Goal: Navigation & Orientation: Find specific page/section

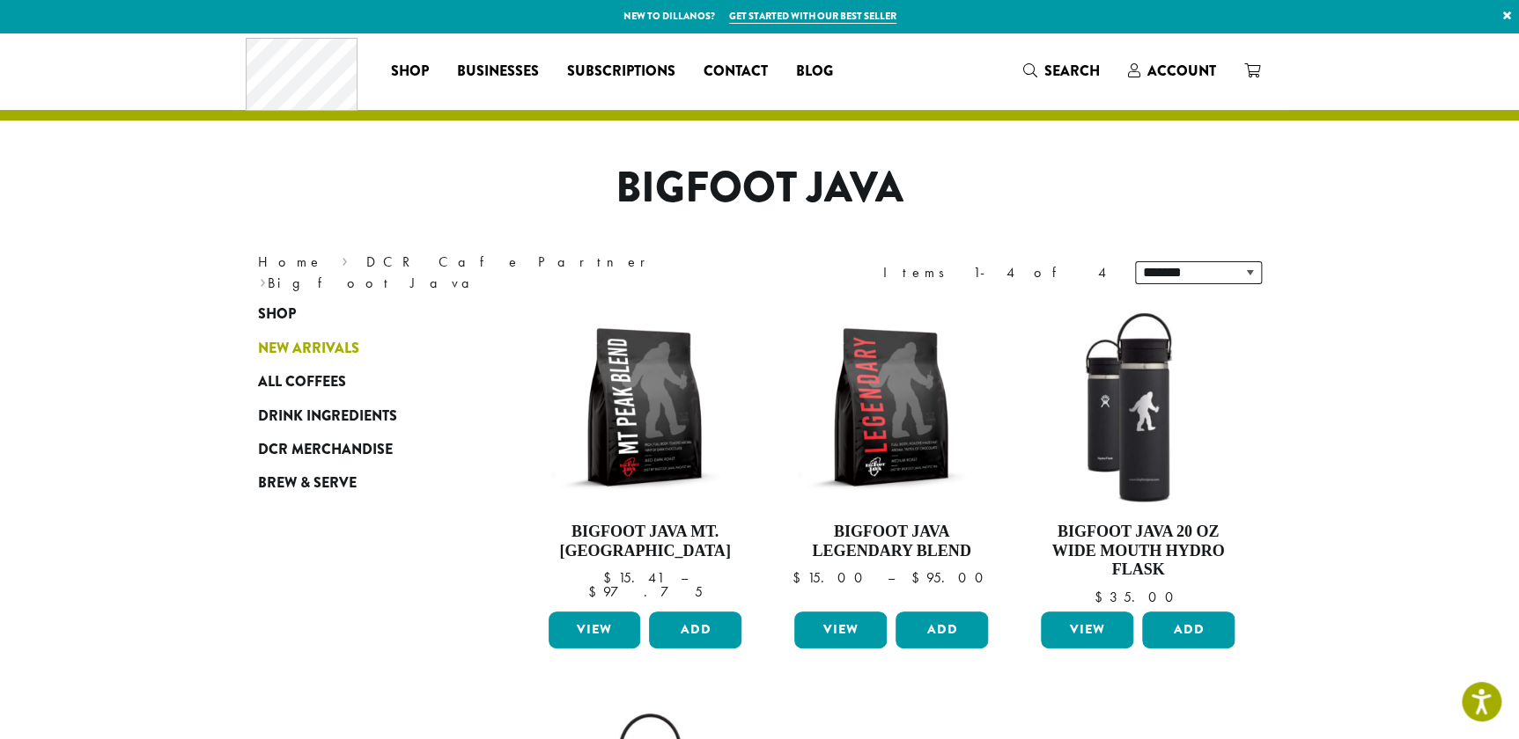
click at [316, 350] on span "New Arrivals" at bounding box center [308, 349] width 101 height 22
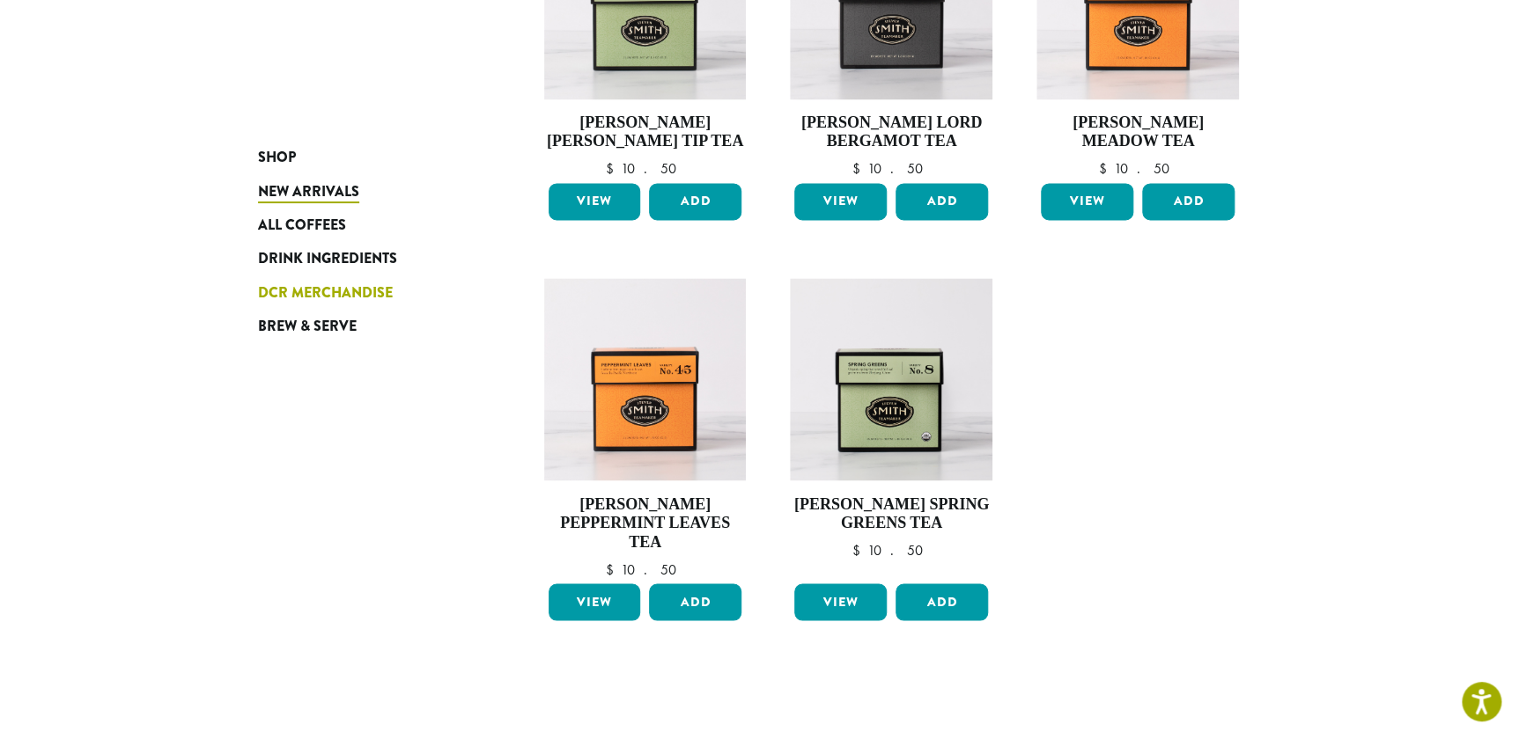
scroll to position [1200, 0]
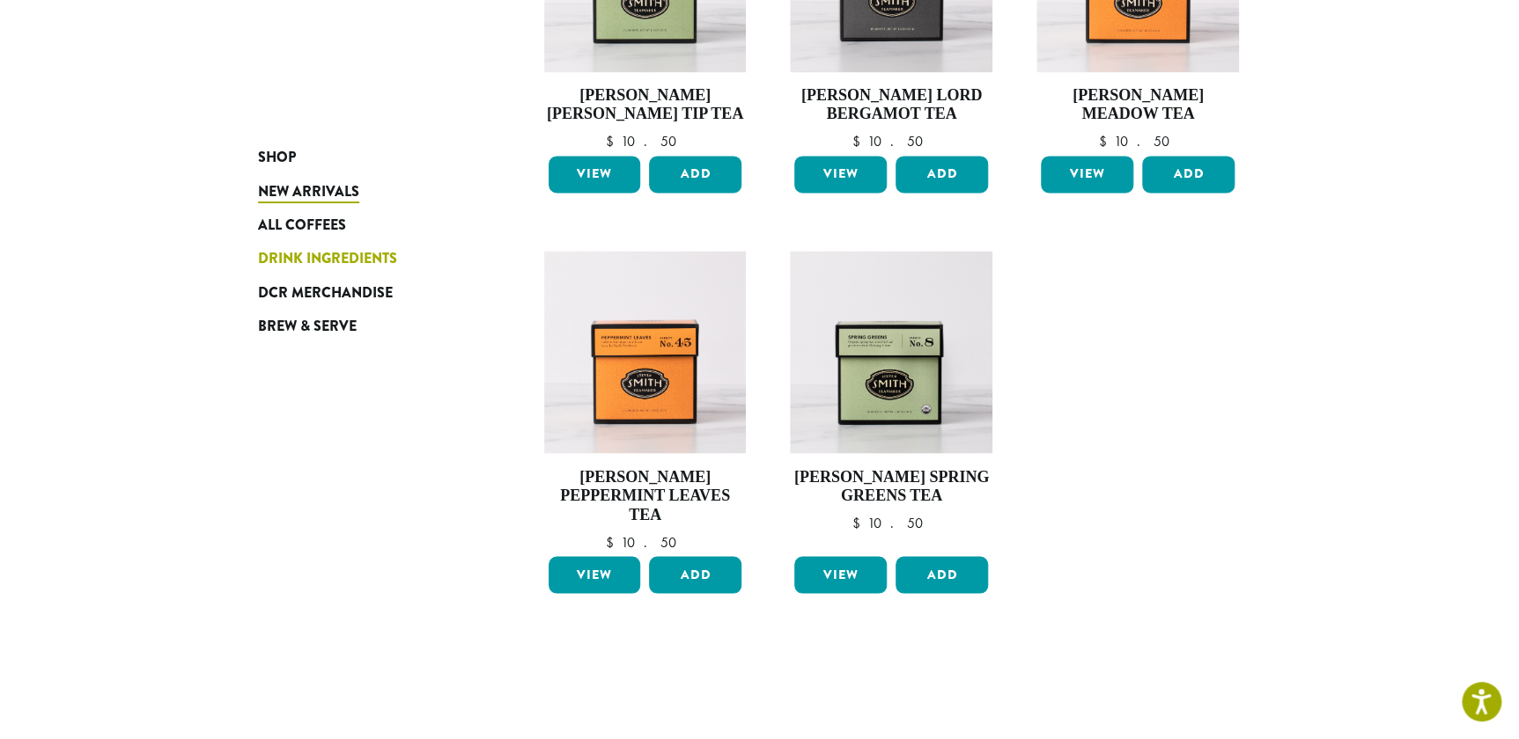
click at [330, 263] on span "Drink Ingredients" at bounding box center [327, 259] width 139 height 22
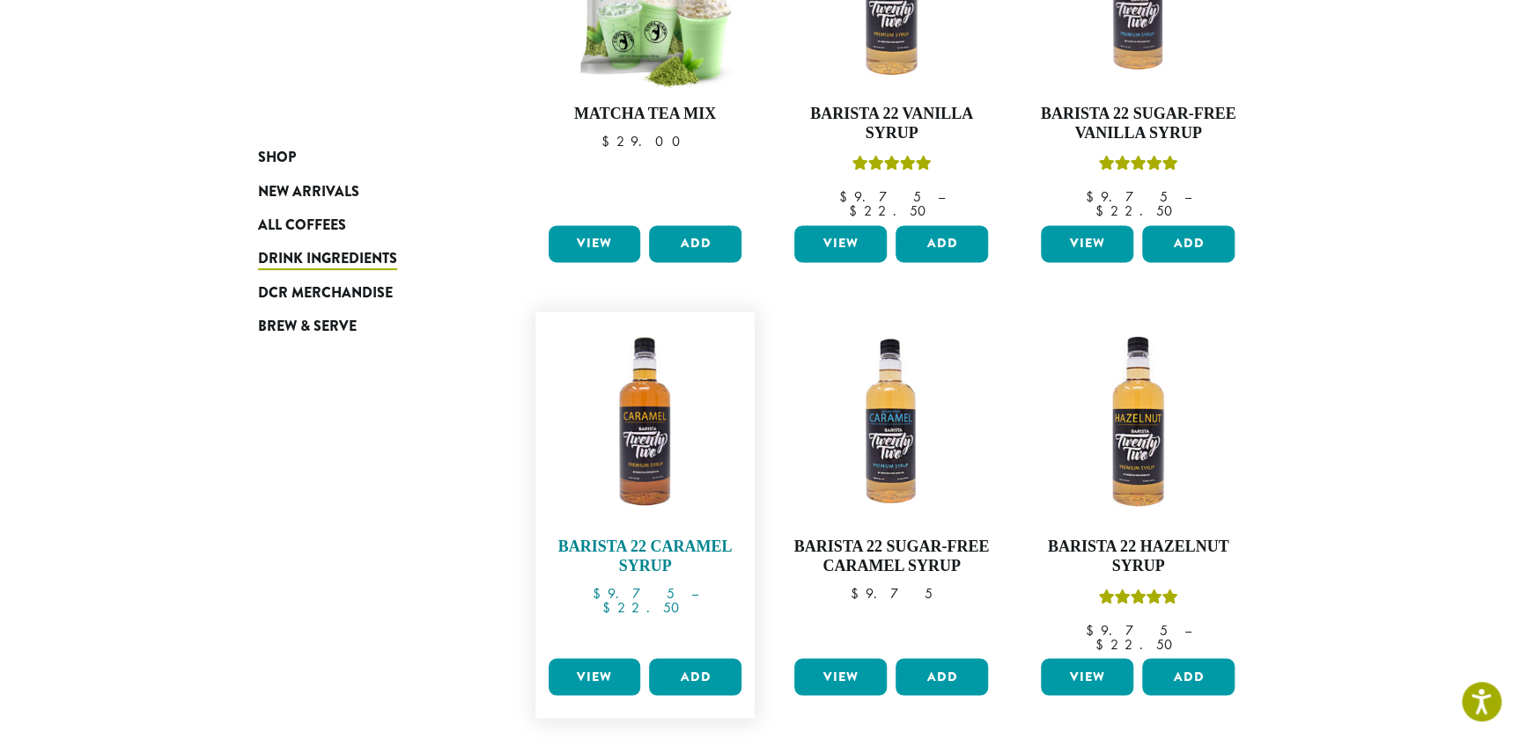
scroll to position [1440, 0]
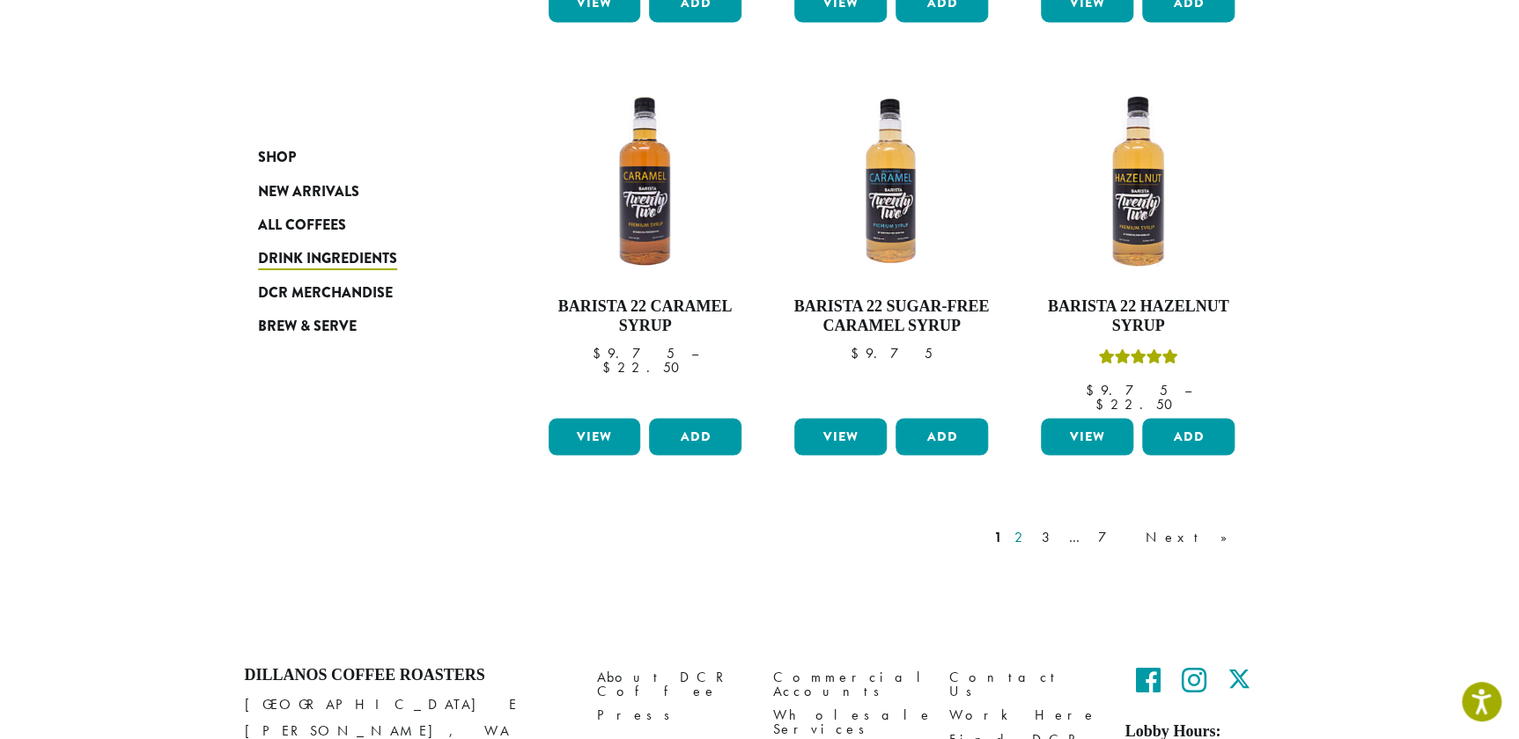
click at [1033, 526] on link "2" at bounding box center [1022, 536] width 22 height 21
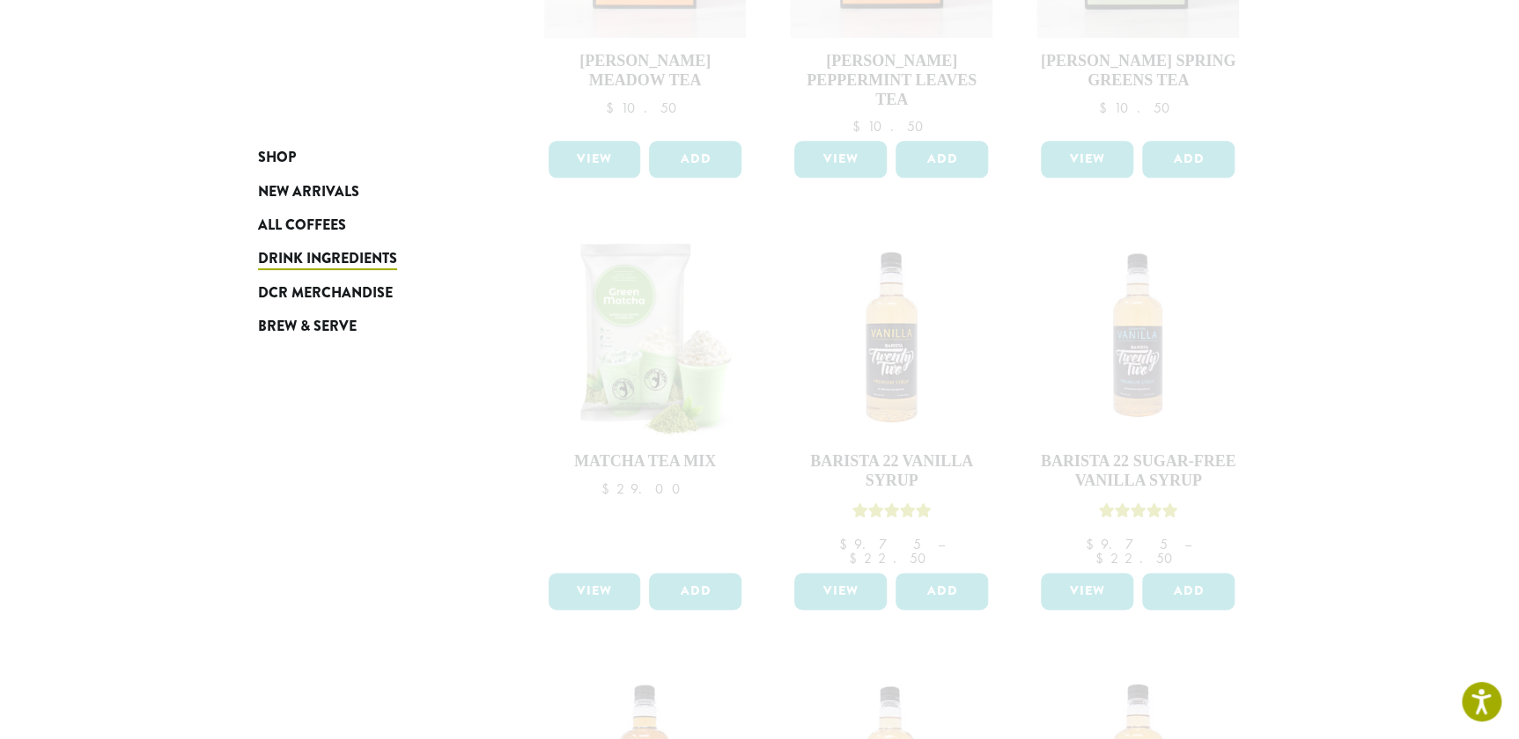
scroll to position [960, 0]
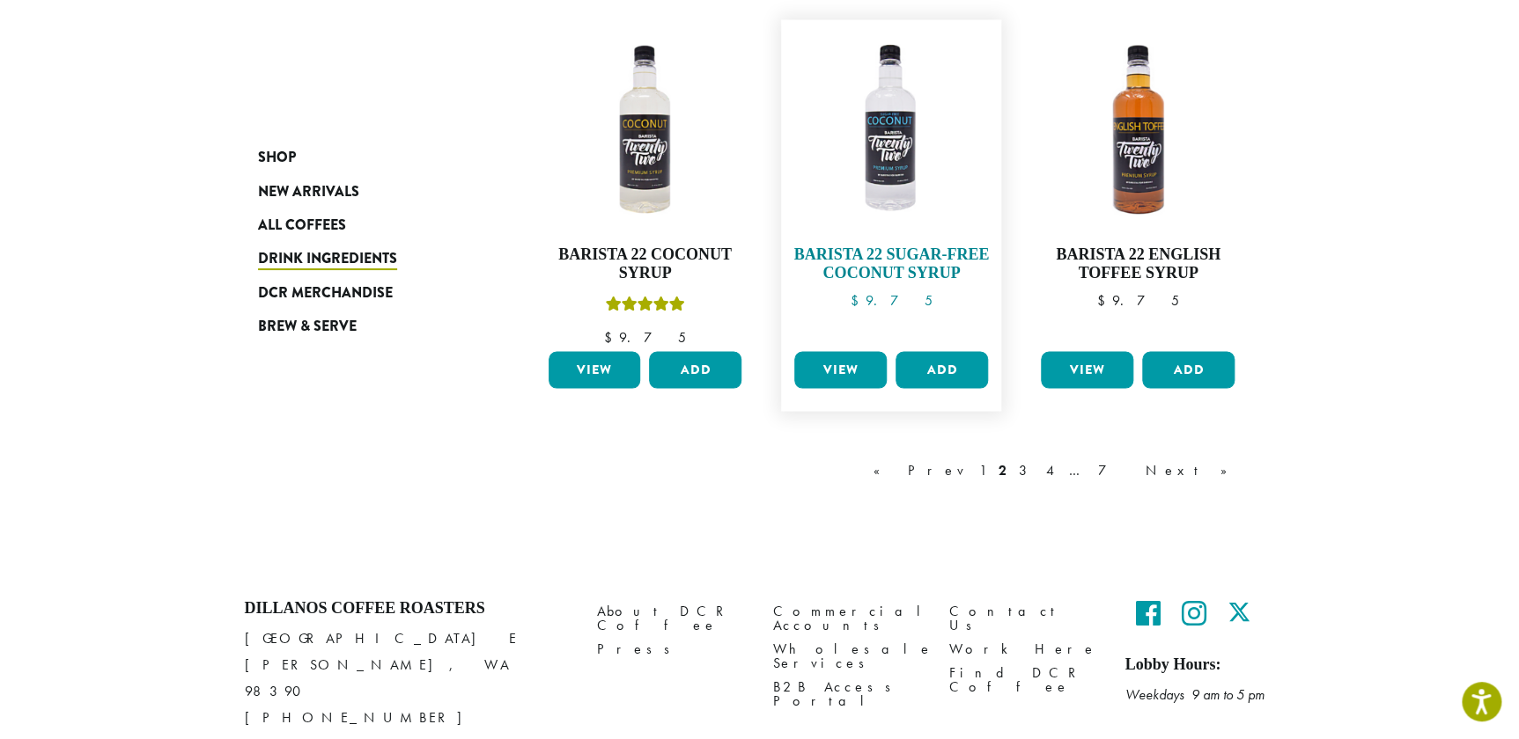
scroll to position [1552, 0]
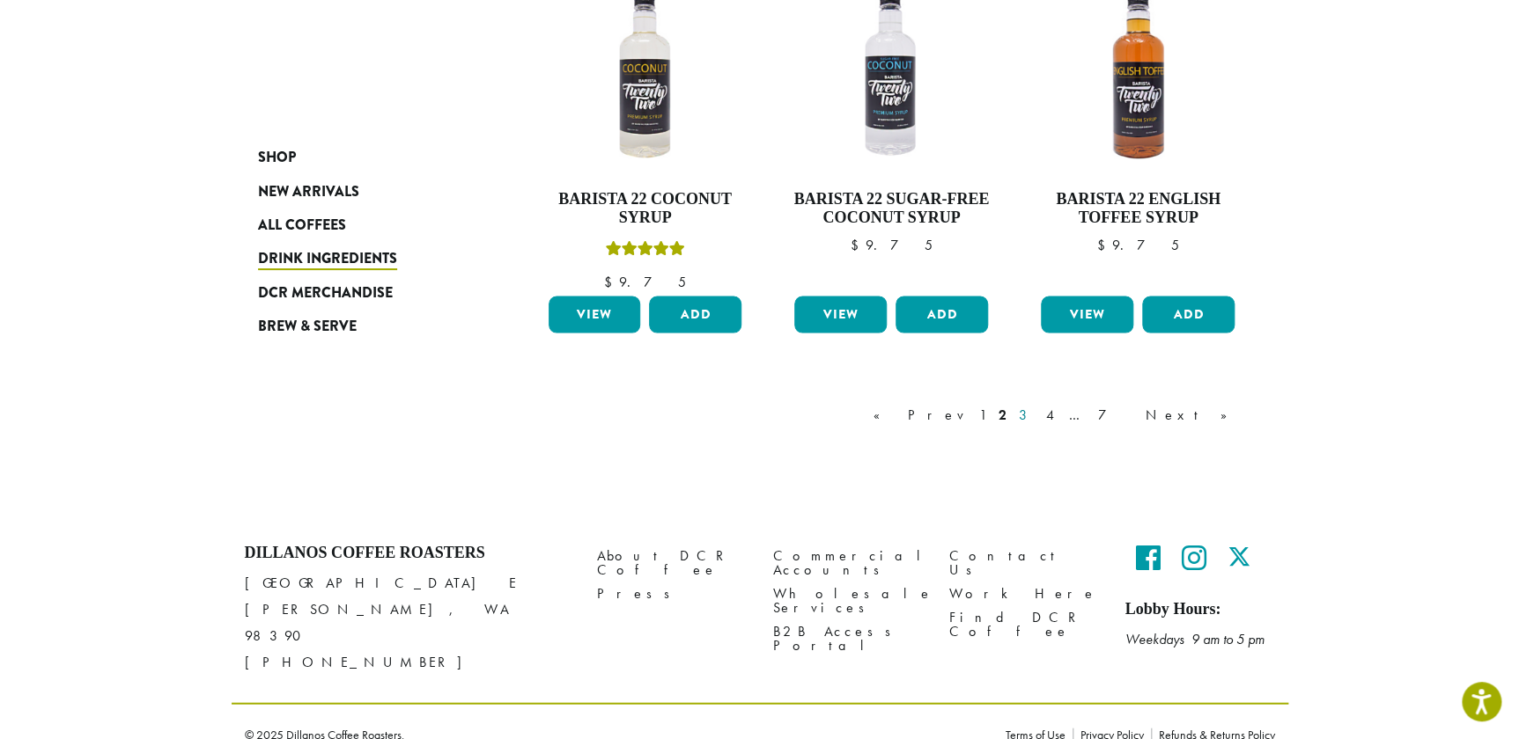
click at [1037, 416] on link "3" at bounding box center [1026, 414] width 22 height 21
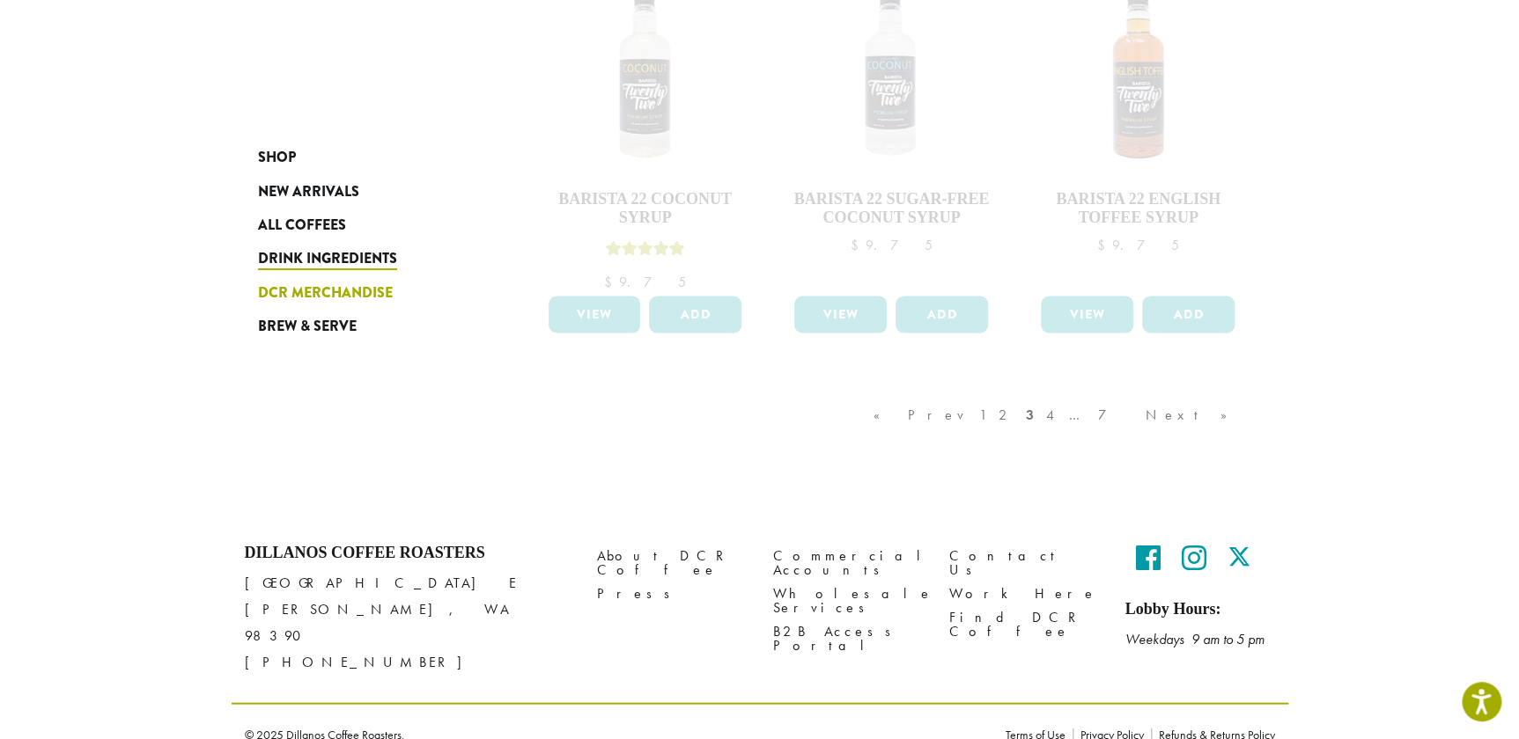
click at [277, 292] on span "DCR Merchandise" at bounding box center [325, 294] width 135 height 22
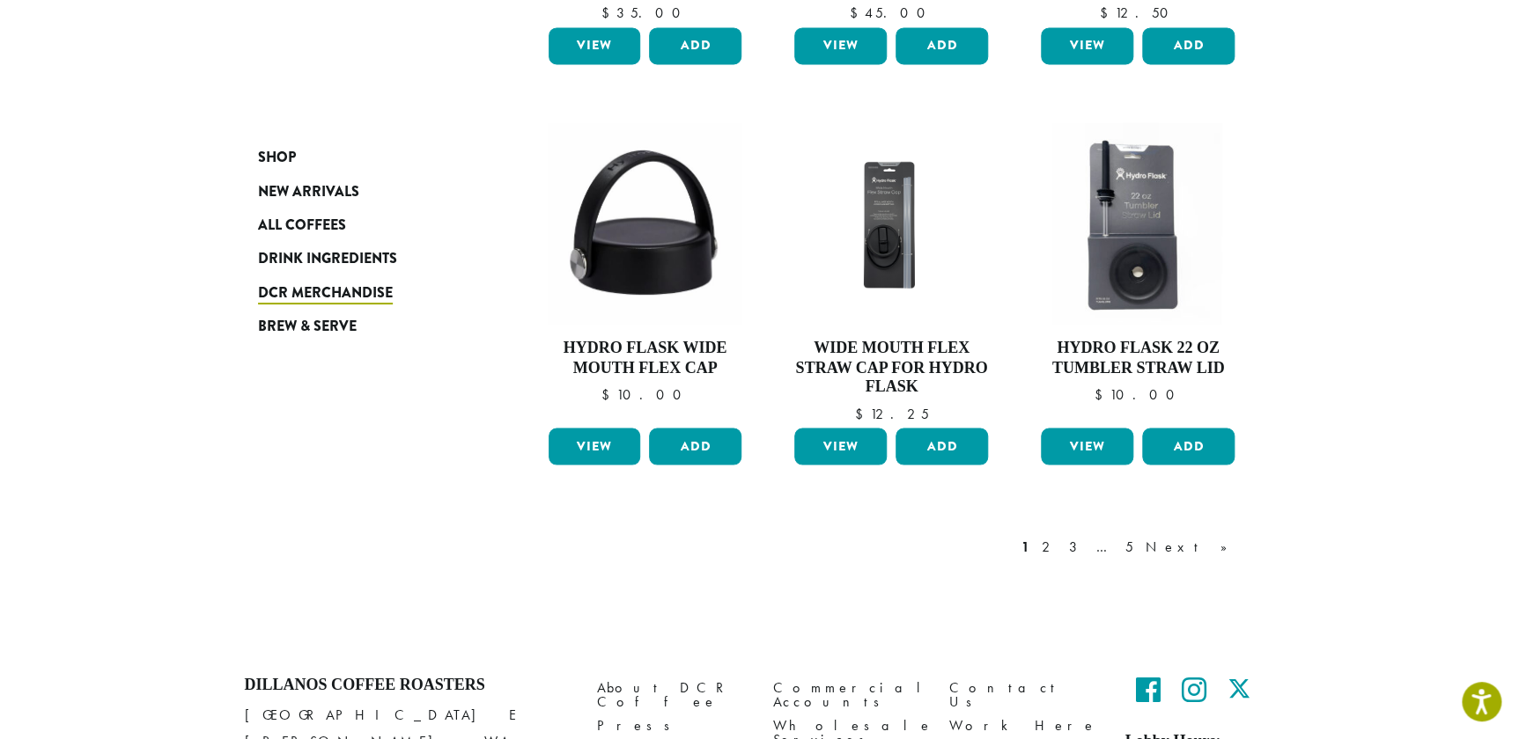
scroll to position [1441, 0]
